Goal: Task Accomplishment & Management: Manage account settings

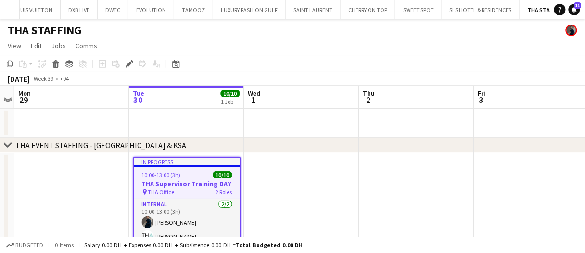
scroll to position [0, 413]
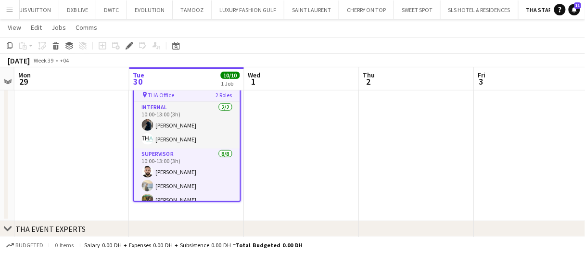
click at [274, 120] on app-date-cell at bounding box center [301, 138] width 115 height 165
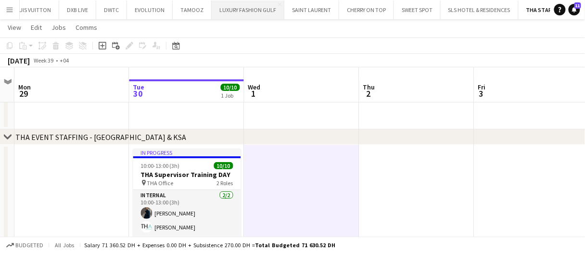
scroll to position [0, 0]
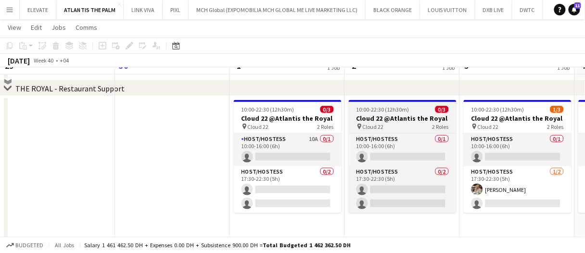
scroll to position [240, 0]
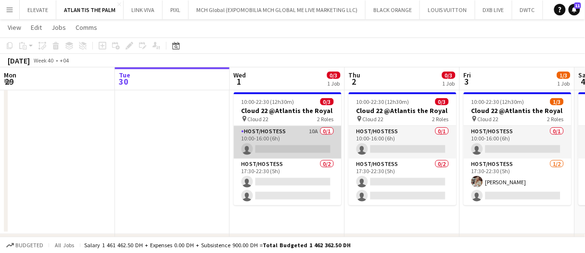
click at [307, 134] on app-card-role "Host/Hostess 10A 0/1 10:00-16:00 (6h) single-neutral-actions" at bounding box center [288, 142] width 108 height 33
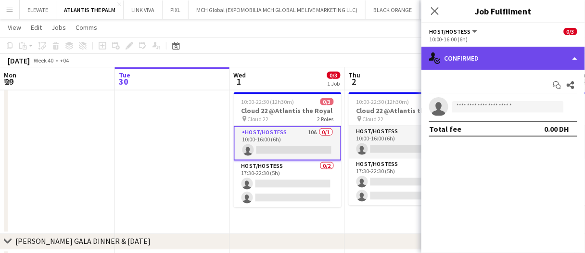
click at [468, 57] on div "single-neutral-actions-check-2 Confirmed" at bounding box center [502, 58] width 163 height 23
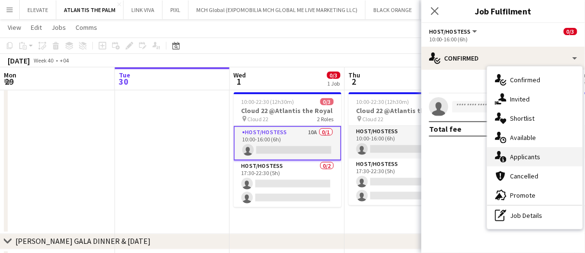
click at [546, 154] on div "single-neutral-actions-information Applicants" at bounding box center [534, 156] width 95 height 19
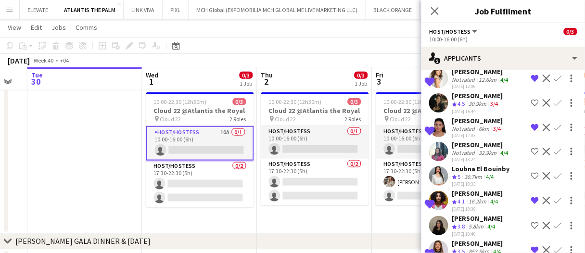
scroll to position [35, 0]
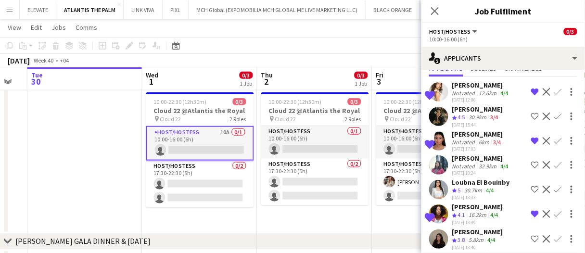
click at [490, 147] on div "29-09-2025 17:03" at bounding box center [477, 149] width 51 height 6
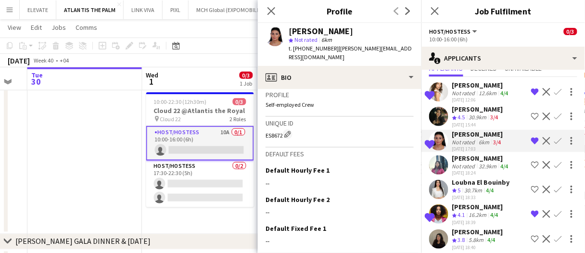
scroll to position [577, 0]
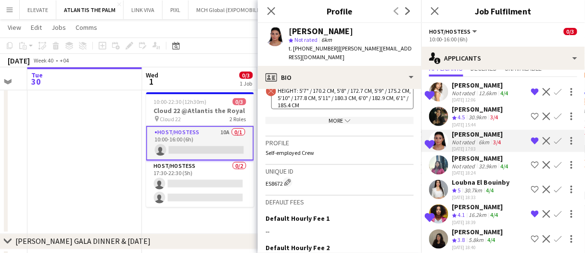
click at [354, 124] on div "More chevron-down" at bounding box center [339, 120] width 148 height 7
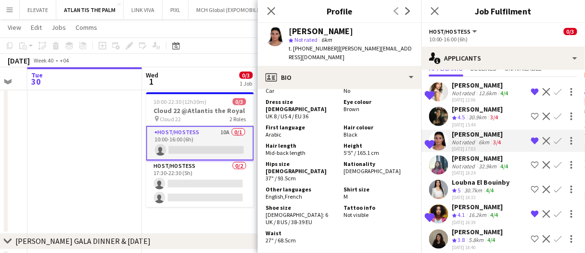
scroll to position [673, 0]
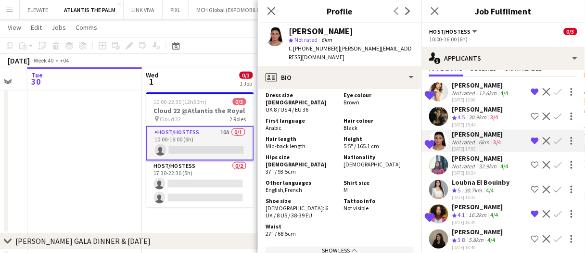
click at [475, 203] on div "Negeset Gebremicael" at bounding box center [477, 206] width 51 height 9
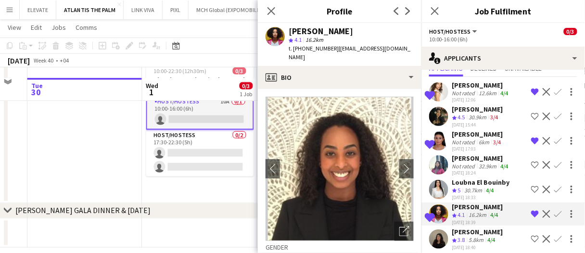
scroll to position [281, 0]
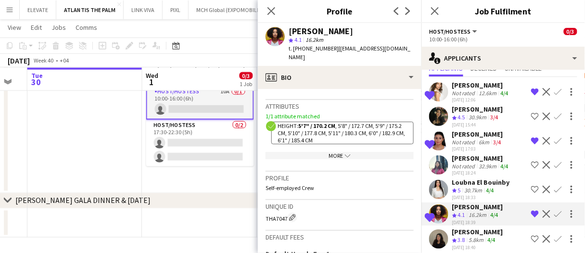
click at [360, 152] on div "More chevron-down" at bounding box center [339, 155] width 148 height 7
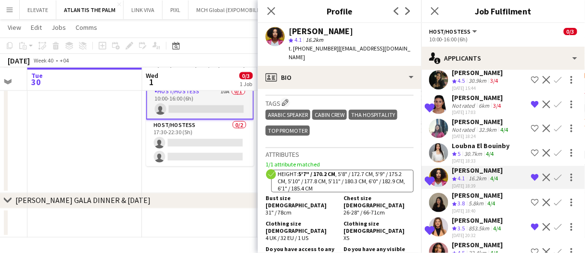
scroll to position [83, 0]
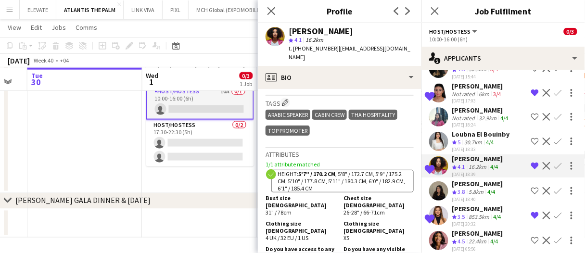
click at [468, 209] on div "Meriem Embarek" at bounding box center [477, 208] width 51 height 9
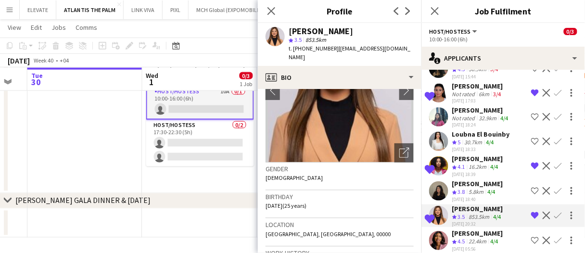
scroll to position [0, 0]
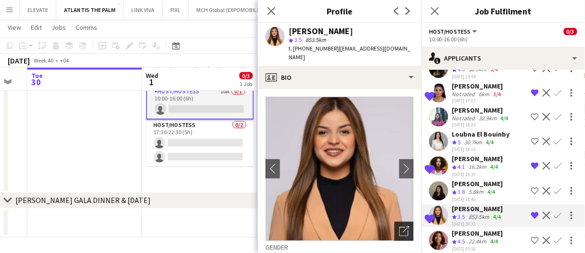
click at [395, 222] on div "Open photos pop-in" at bounding box center [403, 231] width 19 height 19
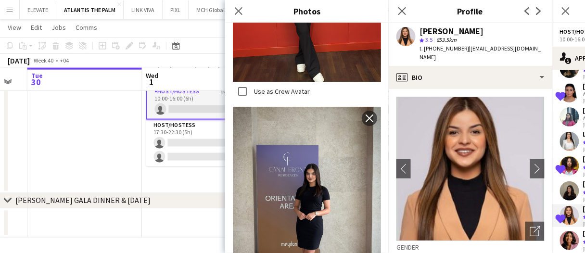
scroll to position [1779, 0]
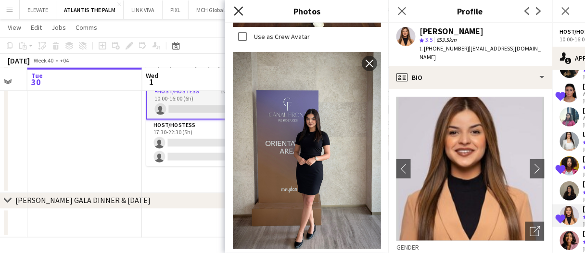
click at [240, 10] on icon at bounding box center [238, 10] width 9 height 9
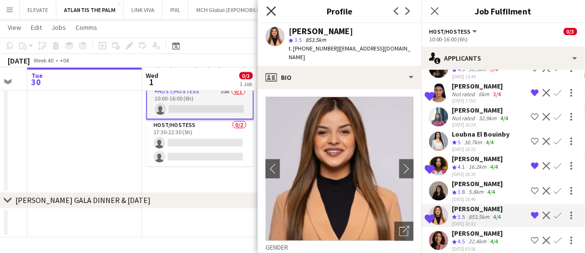
click at [273, 11] on icon "Close pop-in" at bounding box center [270, 10] width 9 height 9
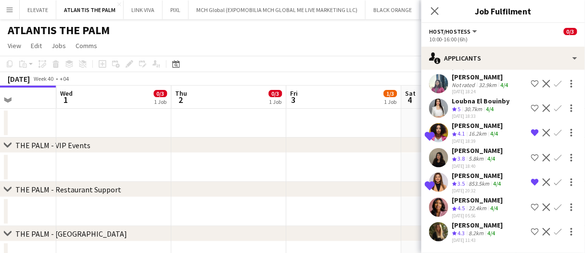
scroll to position [0, 0]
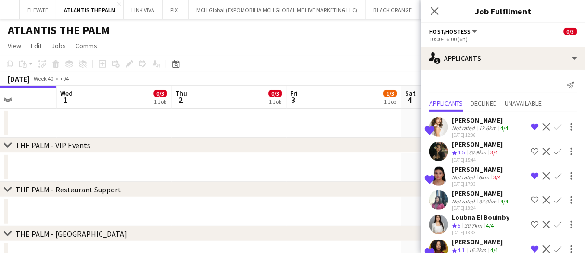
click at [221, 122] on app-date-cell at bounding box center [229, 123] width 115 height 29
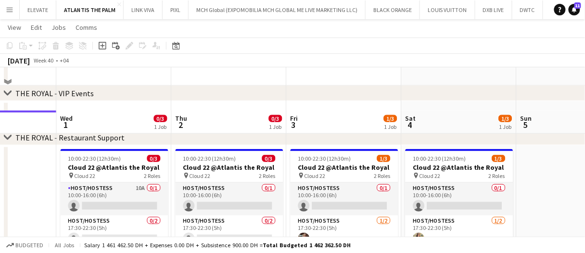
scroll to position [240, 0]
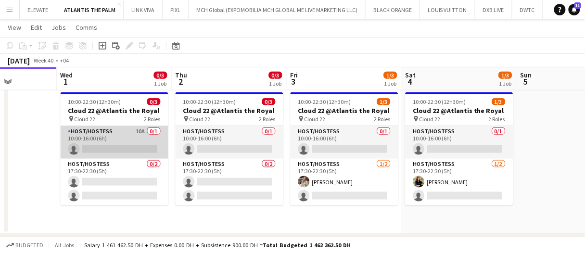
click at [120, 136] on app-card-role "Host/Hostess 10A 0/1 10:00-16:00 (6h) single-neutral-actions" at bounding box center [115, 142] width 108 height 33
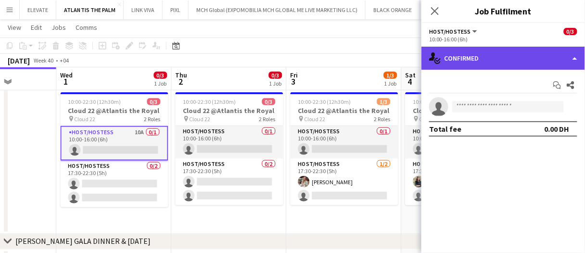
click at [464, 64] on div "single-neutral-actions-check-2 Confirmed" at bounding box center [502, 58] width 163 height 23
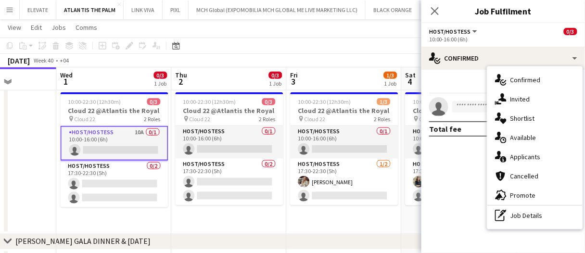
drag, startPoint x: 512, startPoint y: 146, endPoint x: 515, endPoint y: 150, distance: 5.1
click at [512, 147] on div "single-neutral-actions-check-2 Confirmed single-neutral-actions-share-1 Invited…" at bounding box center [534, 147] width 95 height 162
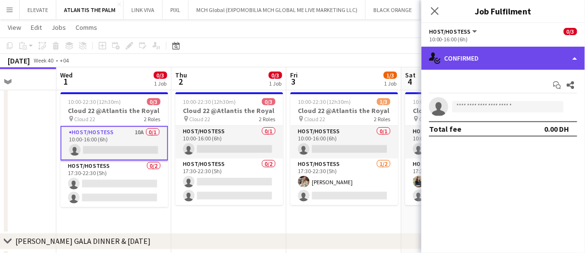
click at [498, 51] on div "single-neutral-actions-check-2 Confirmed" at bounding box center [502, 58] width 163 height 23
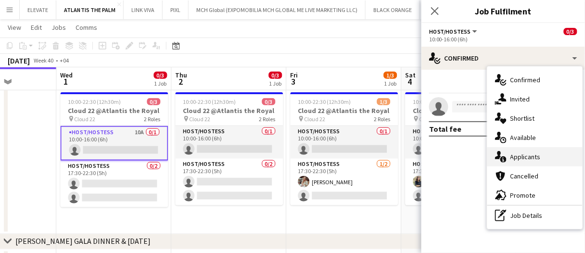
click at [525, 155] on span "Applicants" at bounding box center [525, 156] width 30 height 9
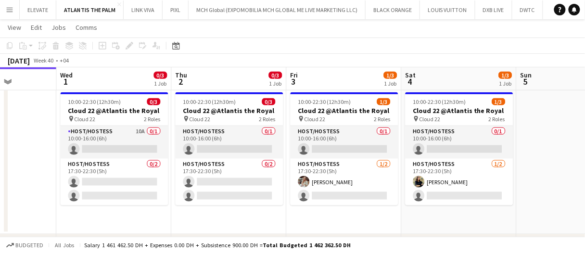
scroll to position [165, 0]
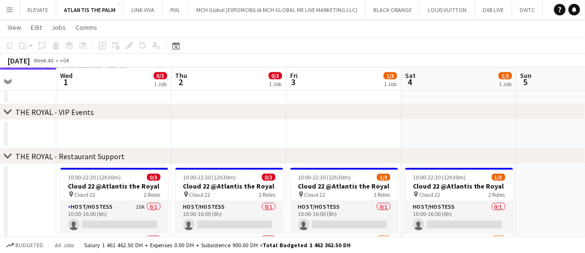
click at [506, 156] on div "chevron-right THE ROYAL - Restaurant Support" at bounding box center [292, 156] width 585 height 15
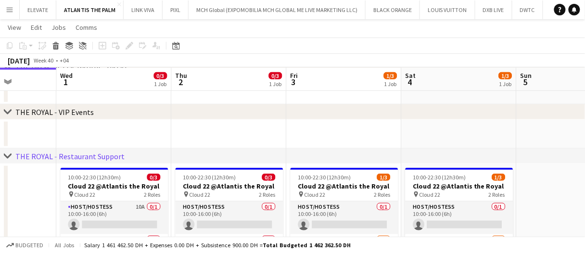
click at [510, 141] on app-date-cell at bounding box center [458, 134] width 115 height 29
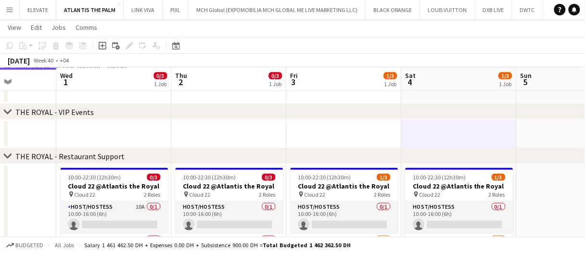
click at [493, 136] on app-date-cell at bounding box center [458, 134] width 115 height 29
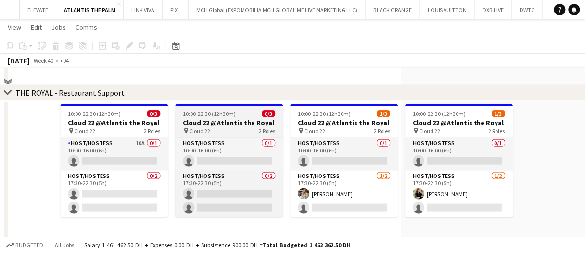
scroll to position [240, 0]
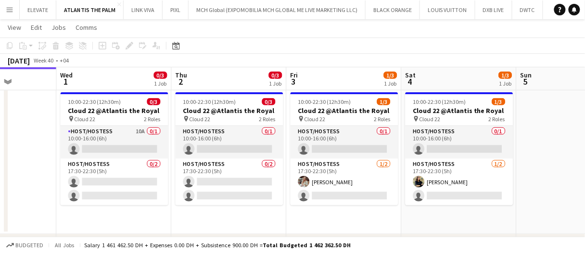
click at [218, 224] on app-date-cell "10:00-22:30 (12h30m) 0/3 Cloud 22 @Atlantis the Royal pin Cloud 22 2 Roles Host…" at bounding box center [229, 161] width 115 height 146
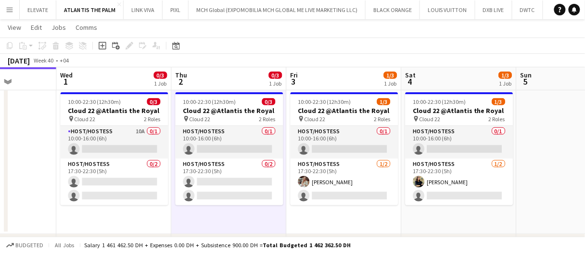
click at [218, 224] on app-date-cell "10:00-22:30 (12h30m) 0/3 Cloud 22 @Atlantis the Royal pin Cloud 22 2 Roles Host…" at bounding box center [229, 161] width 115 height 146
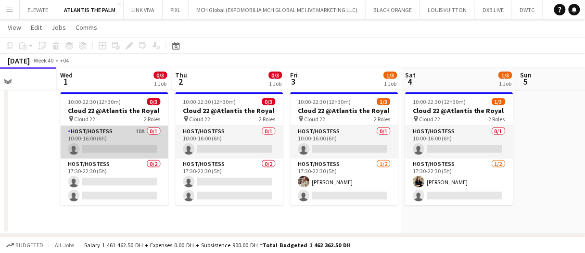
click at [108, 150] on app-card-role "Host/Hostess 10A 0/1 10:00-16:00 (6h) single-neutral-actions" at bounding box center [115, 142] width 108 height 33
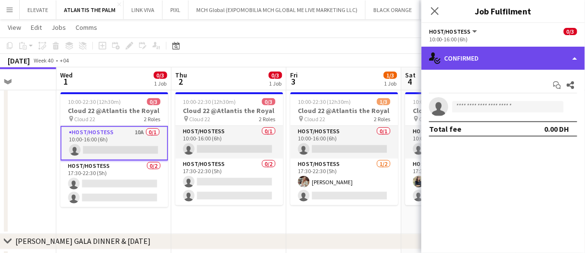
click at [447, 48] on div "single-neutral-actions-check-2 Confirmed" at bounding box center [502, 58] width 163 height 23
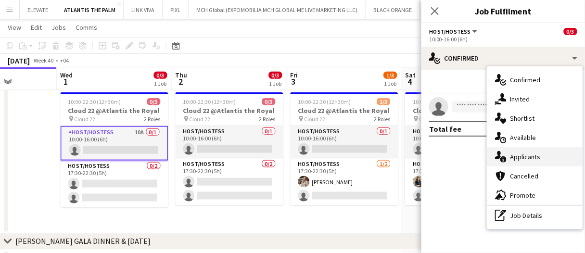
click at [539, 158] on span "Applicants" at bounding box center [525, 156] width 30 height 9
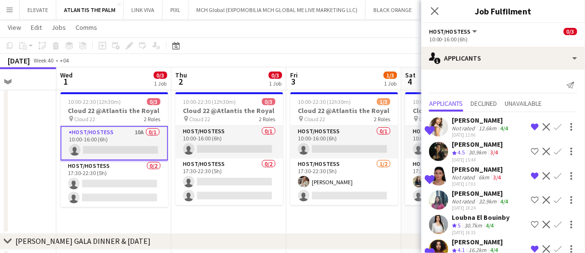
scroll to position [114, 0]
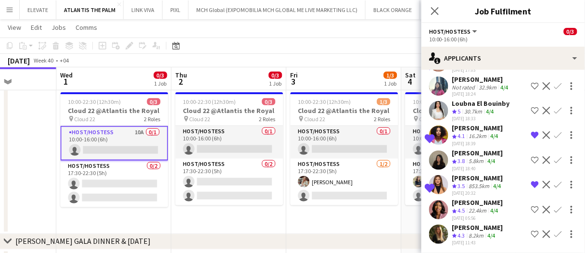
click at [483, 239] on div "30-09-2025 11:43" at bounding box center [477, 242] width 51 height 6
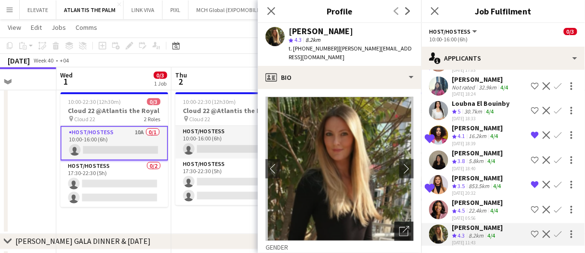
drag, startPoint x: 400, startPoint y: 226, endPoint x: 398, endPoint y: 222, distance: 5.0
click at [399, 226] on icon "Open photos pop-in" at bounding box center [404, 231] width 10 height 10
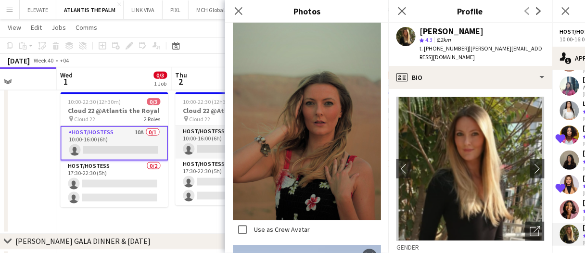
scroll to position [481, 0]
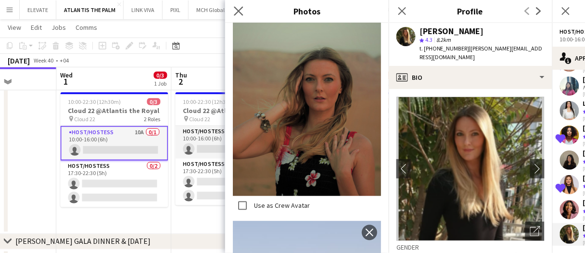
click at [233, 7] on div "Close pop-in" at bounding box center [238, 11] width 27 height 22
click at [241, 10] on icon "Close pop-in" at bounding box center [238, 10] width 9 height 9
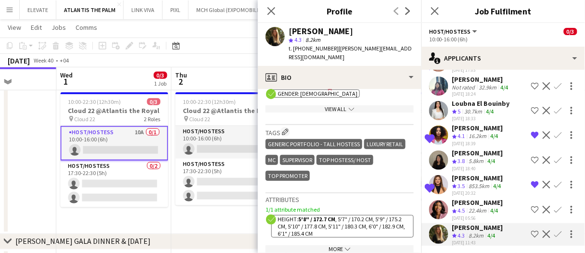
scroll to position [175, 0]
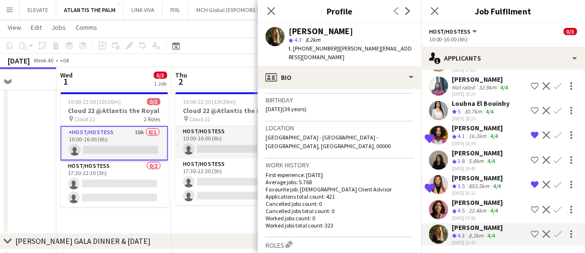
click at [531, 231] on app-icon "Shortlist crew" at bounding box center [535, 234] width 8 height 8
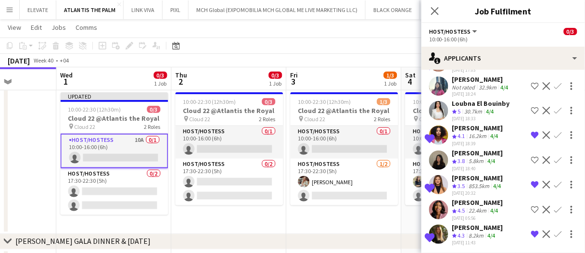
click at [218, 226] on app-date-cell "10:00-22:30 (12h30m) 0/3 Cloud 22 @Atlantis the Royal pin Cloud 22 2 Roles Host…" at bounding box center [229, 161] width 115 height 146
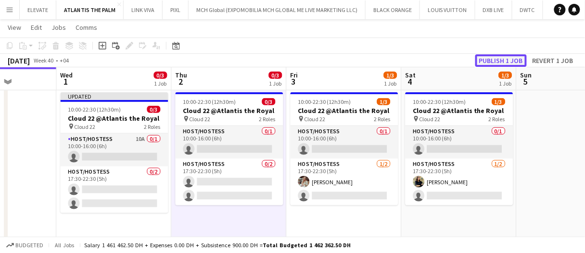
click at [491, 63] on button "Publish 1 job" at bounding box center [500, 60] width 51 height 12
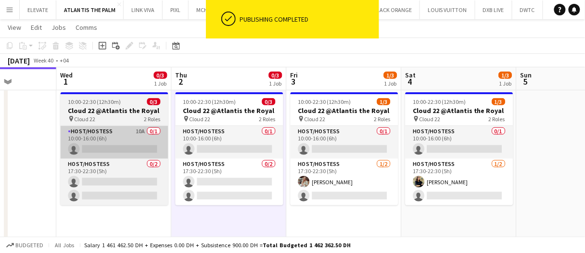
click at [131, 132] on app-card-role "Host/Hostess 10A 0/1 10:00-16:00 (6h) single-neutral-actions" at bounding box center [115, 142] width 108 height 33
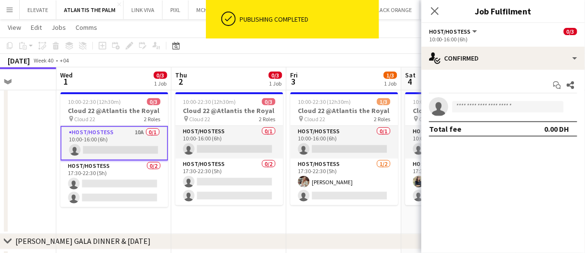
scroll to position [0, 401]
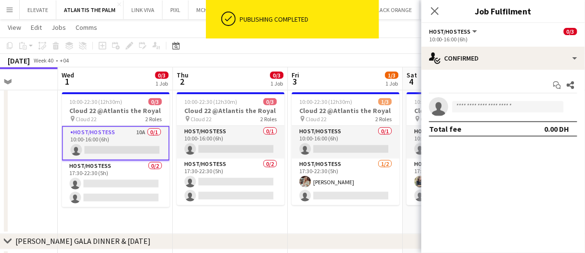
click at [150, 132] on app-card-role "Host/Hostess 10A 0/1 10:00-16:00 (6h) single-neutral-actions" at bounding box center [116, 143] width 108 height 35
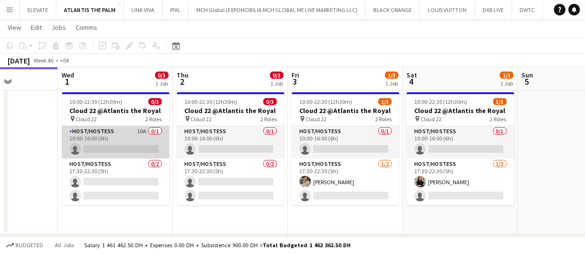
click at [112, 133] on app-card-role "Host/Hostess 10A 0/1 10:00-16:00 (6h) single-neutral-actions" at bounding box center [116, 142] width 108 height 33
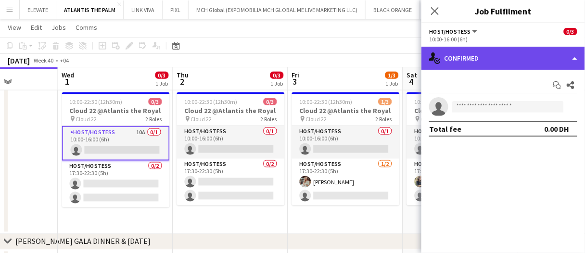
drag, startPoint x: 519, startPoint y: 56, endPoint x: 518, endPoint y: 70, distance: 14.0
click at [519, 56] on div "single-neutral-actions-check-2 Confirmed" at bounding box center [502, 58] width 163 height 23
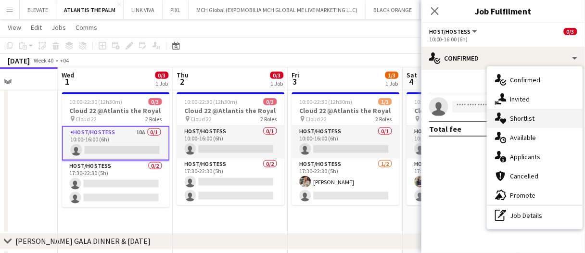
click at [548, 114] on div "single-neutral-actions-heart Shortlist" at bounding box center [534, 118] width 95 height 19
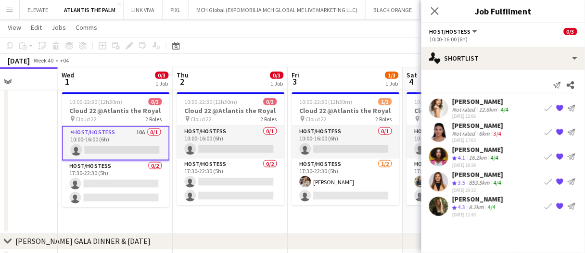
click at [467, 130] on div "Not rated" at bounding box center [464, 133] width 25 height 7
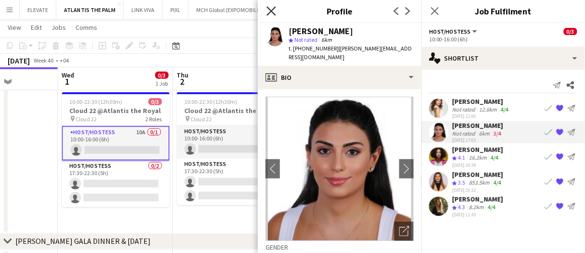
click at [271, 9] on icon "Close pop-in" at bounding box center [270, 10] width 9 height 9
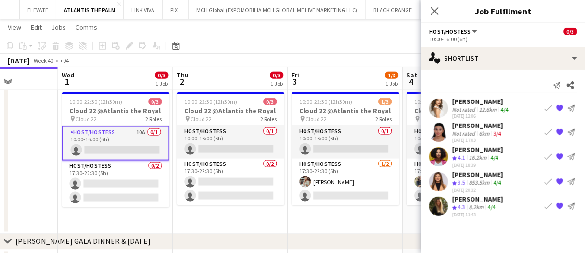
click at [481, 108] on div "12.6km" at bounding box center [488, 109] width 22 height 7
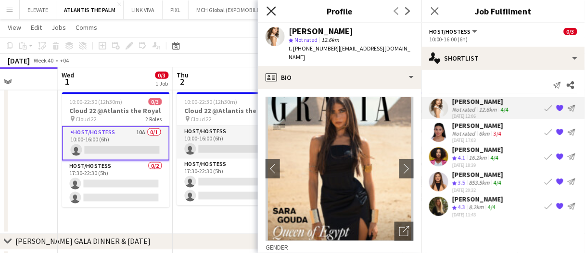
click at [273, 11] on icon "Close pop-in" at bounding box center [270, 10] width 9 height 9
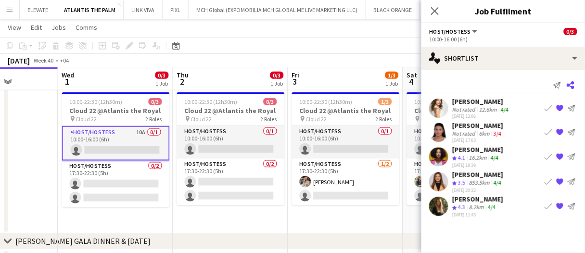
click at [573, 82] on icon at bounding box center [570, 85] width 8 height 8
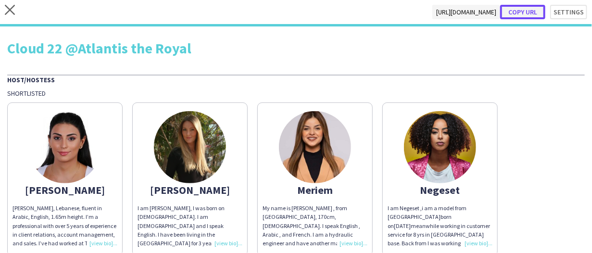
click at [528, 10] on button "Copy url" at bounding box center [522, 12] width 45 height 14
click at [5, 11] on icon "close" at bounding box center [10, 10] width 10 height 10
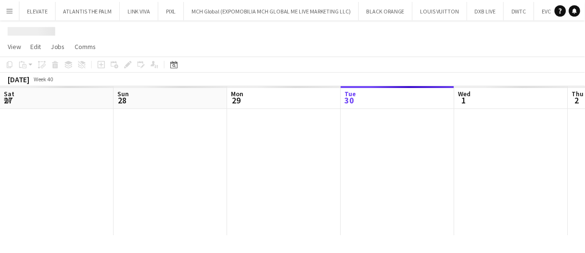
scroll to position [0, 230]
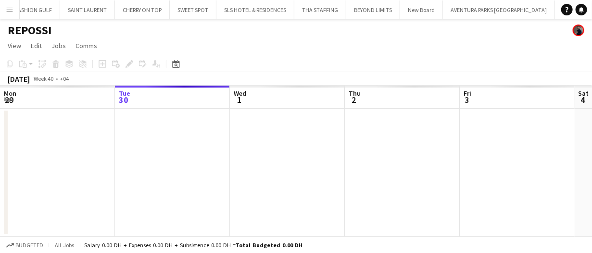
scroll to position [0, 657]
